Goal: Task Accomplishment & Management: Manage account settings

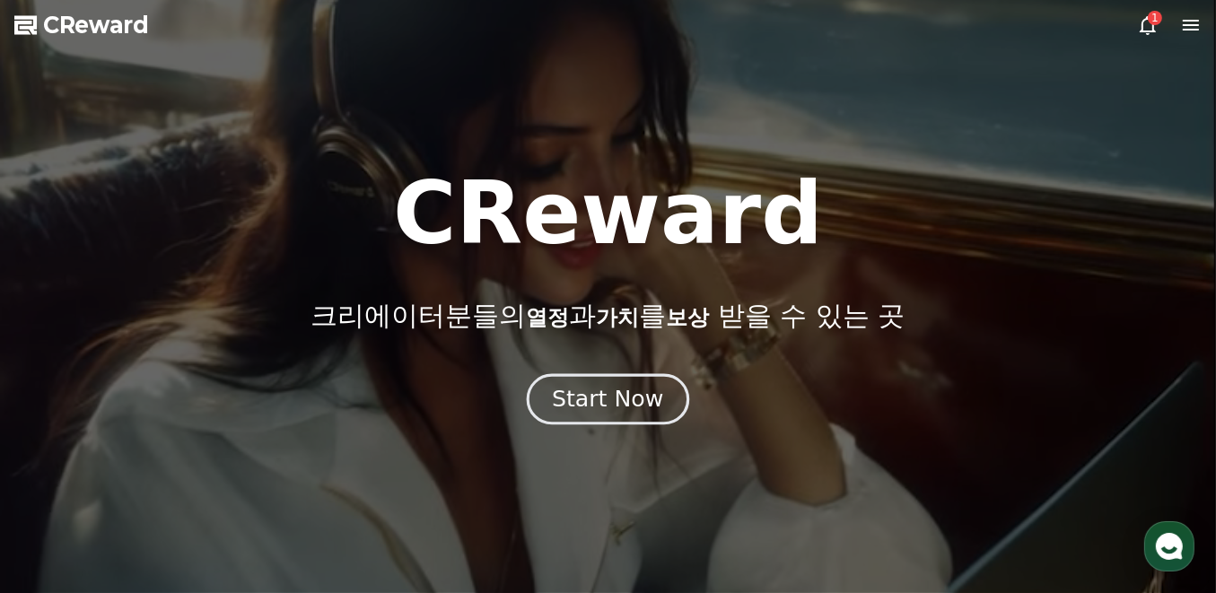
click at [636, 411] on div "Start Now" at bounding box center [607, 399] width 111 height 31
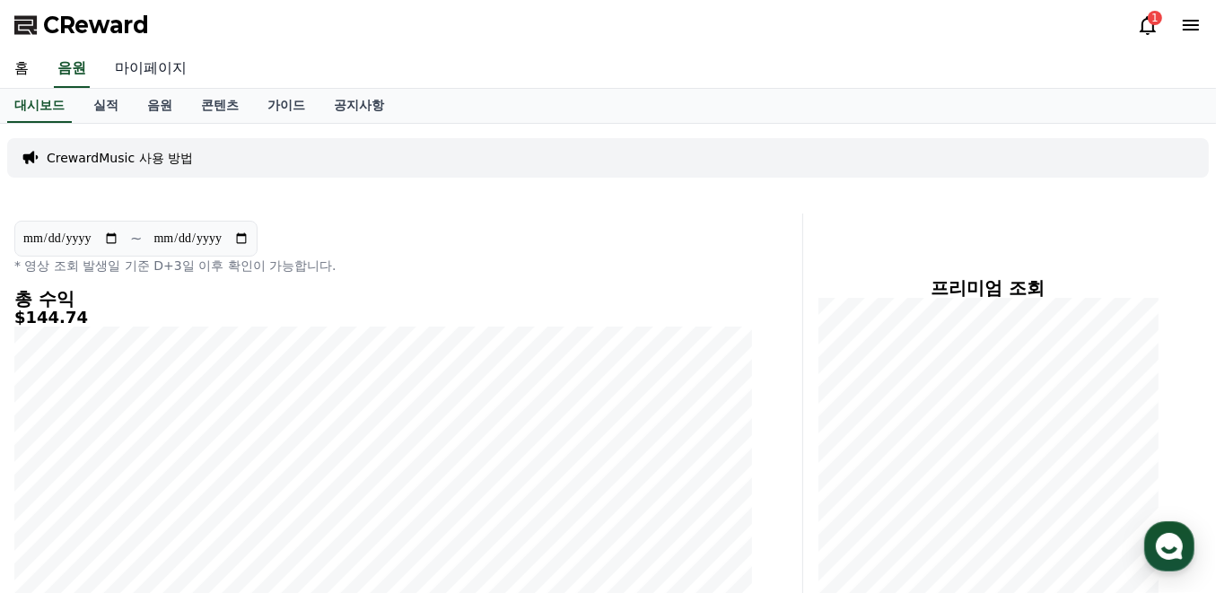
click at [127, 71] on link "마이페이지" at bounding box center [151, 69] width 101 height 38
select select "**********"
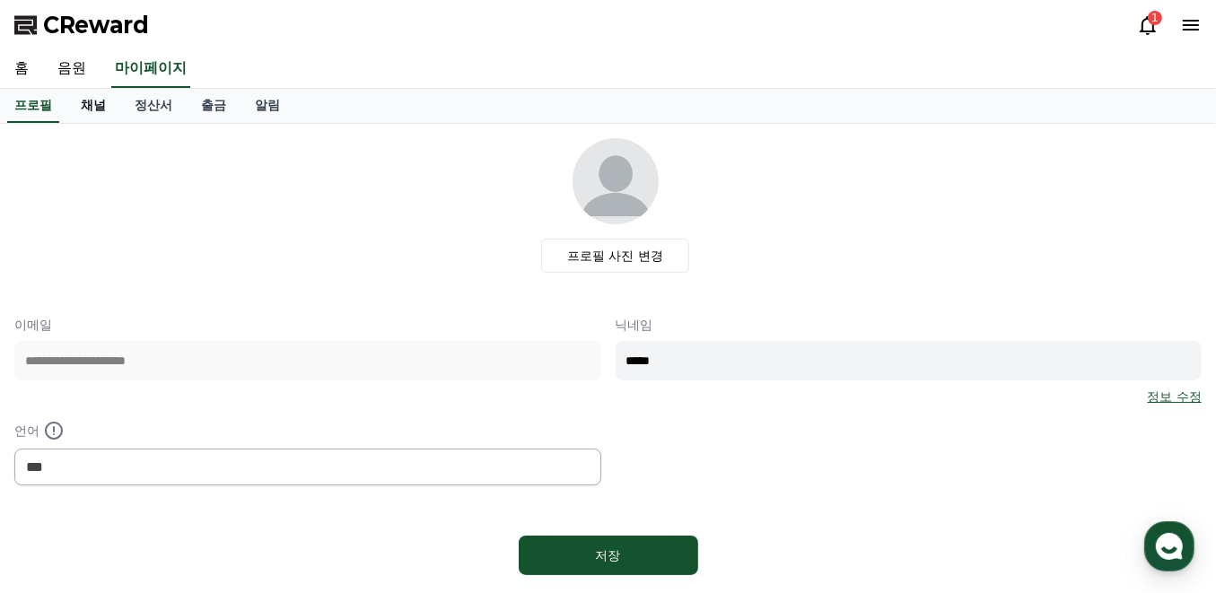
click at [105, 100] on link "채널" at bounding box center [93, 106] width 54 height 34
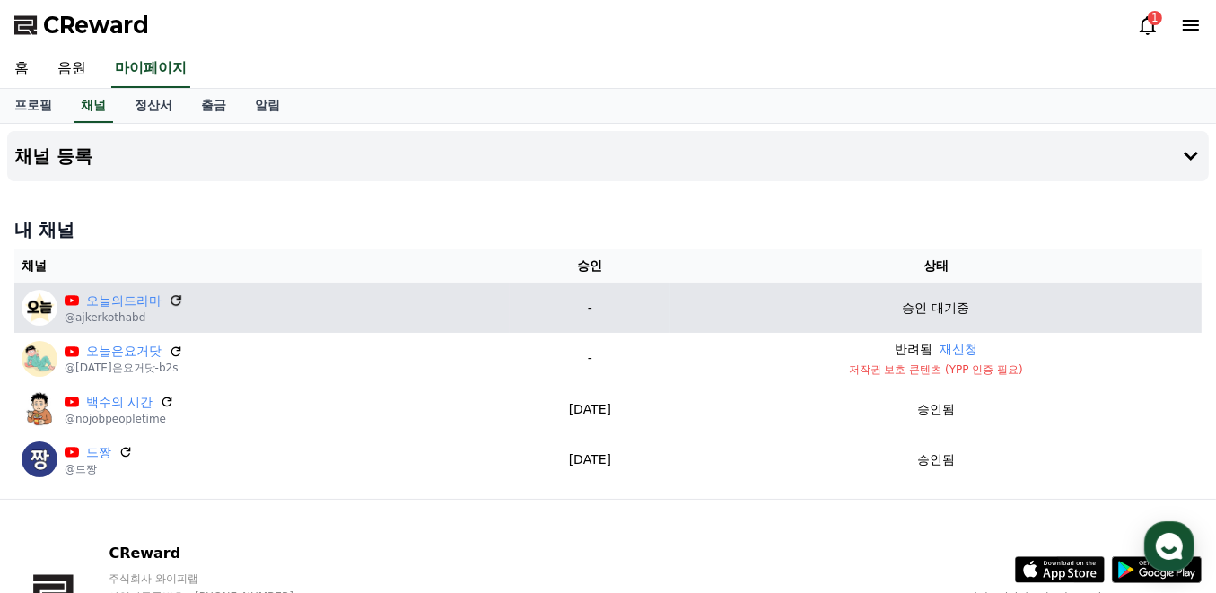
click at [173, 296] on icon at bounding box center [176, 301] width 16 height 16
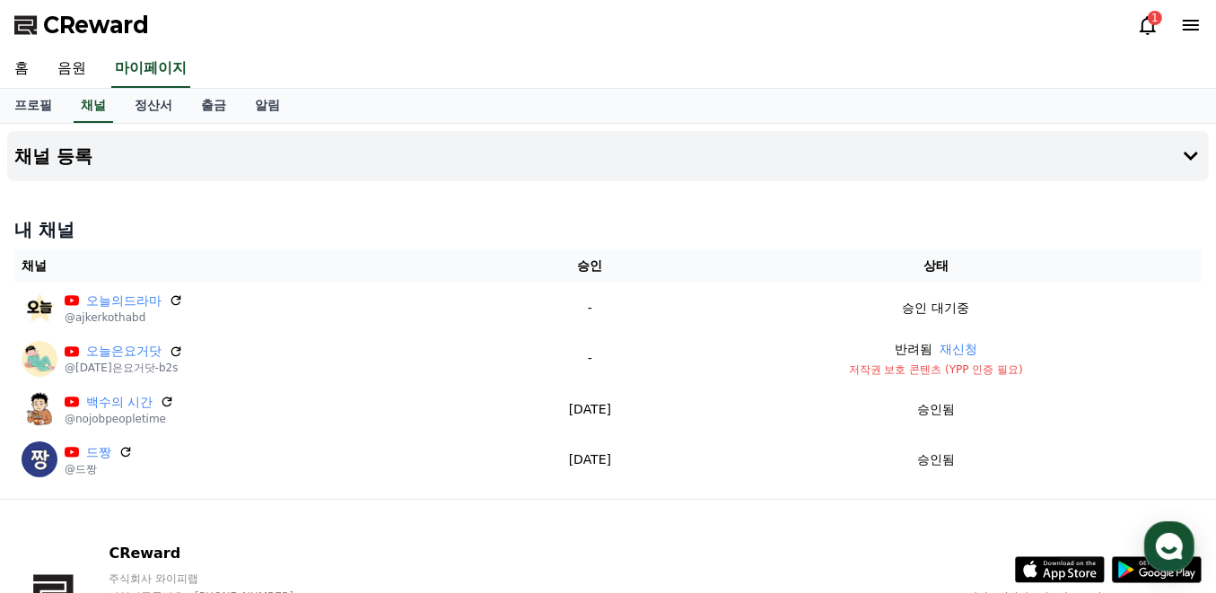
click at [698, 204] on div "채널 등록 내 채널 채널 승인 상태 [DATE]의드라마 @ajkerkothabd - 승인 대기중 [DATE]은요거닷 @[DATE]은요거닷-b2…" at bounding box center [608, 311] width 1216 height 375
